Goal: Task Accomplishment & Management: Manage account settings

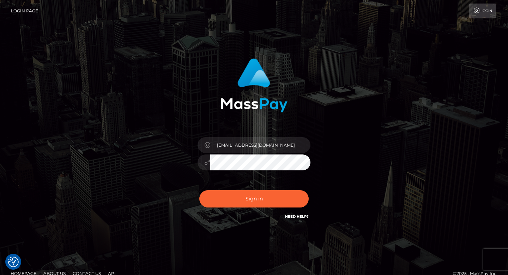
type input "[EMAIL_ADDRESS][DOMAIN_NAME]"
click at [199, 190] on button "Sign in" at bounding box center [253, 198] width 109 height 17
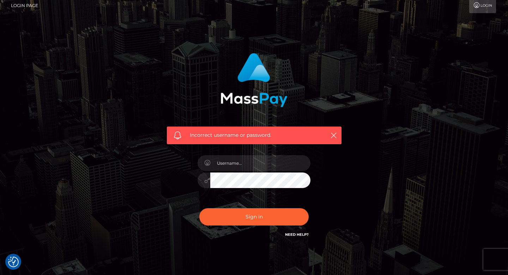
scroll to position [7, 0]
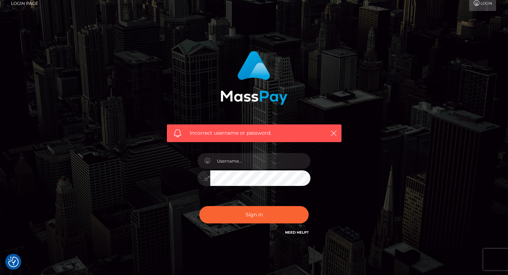
click at [297, 233] on link "Need Help?" at bounding box center [297, 232] width 24 height 5
click at [262, 163] on input "text" at bounding box center [260, 161] width 100 height 16
type input "[EMAIL_ADDRESS][DOMAIN_NAME]"
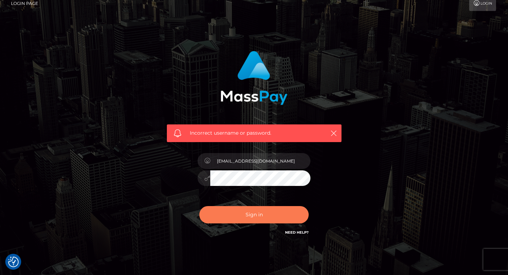
click at [289, 211] on button "Sign in" at bounding box center [253, 214] width 109 height 17
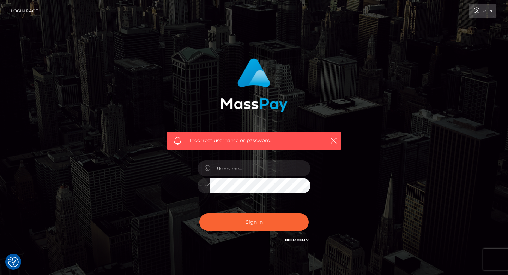
scroll to position [34, 0]
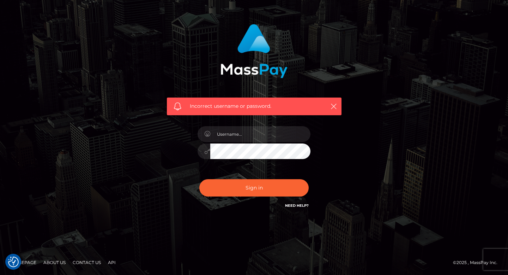
click at [92, 260] on link "Contact Us" at bounding box center [87, 262] width 34 height 11
click at [235, 135] on input "text" at bounding box center [260, 134] width 100 height 16
type input "[EMAIL_ADDRESS][DOMAIN_NAME]"
click at [199, 179] on button "Sign in" at bounding box center [253, 187] width 109 height 17
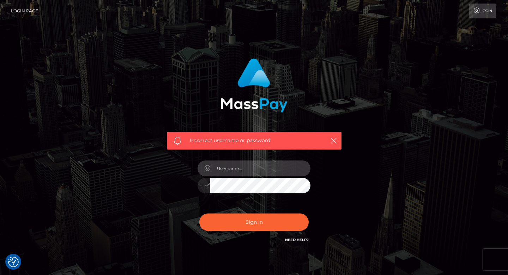
click at [238, 166] on input "text" at bounding box center [260, 168] width 100 height 16
type input "luredbyroxxie@gmail.com"
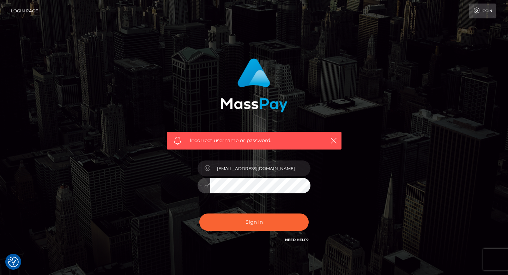
click at [199, 213] on button "Sign in" at bounding box center [253, 221] width 109 height 17
click at [295, 239] on link "Need Help?" at bounding box center [297, 239] width 24 height 5
click at [353, 273] on div "Incorrect username or password." at bounding box center [254, 154] width 508 height 309
